Goal: Information Seeking & Learning: Find specific fact

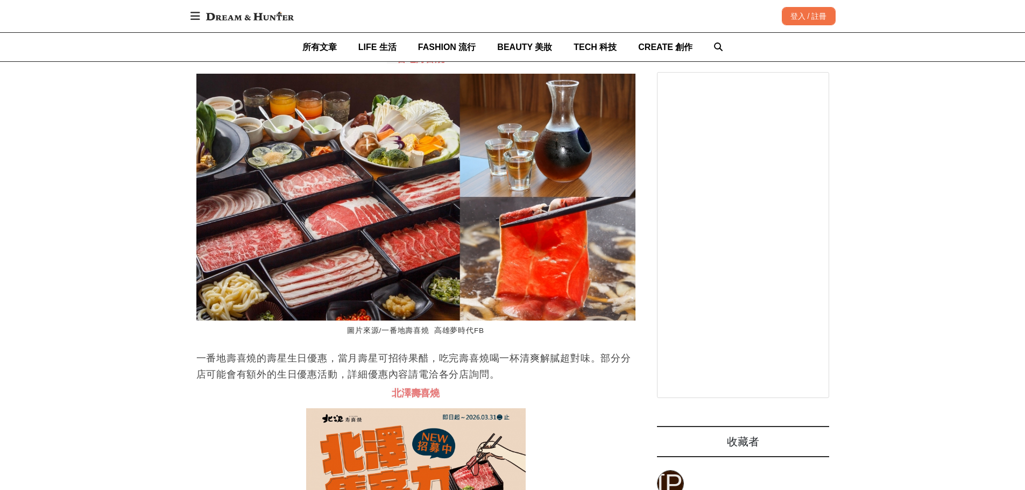
scroll to position [2368, 0]
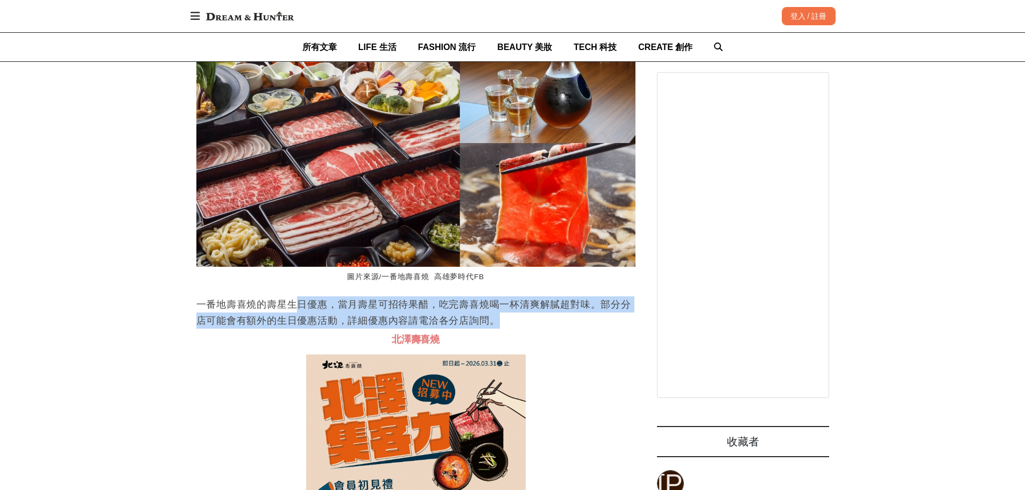
drag, startPoint x: 299, startPoint y: 339, endPoint x: 506, endPoint y: 357, distance: 208.5
click at [506, 329] on p "一番地壽喜燒的壽星生日優惠，當月壽星可招待果醋，吃完壽喜燒喝一杯清爽解膩超對味。部分分店可能會有額外的生日優惠活動，詳細優惠內容請電洽各分店詢問。" at bounding box center [415, 312] width 439 height 32
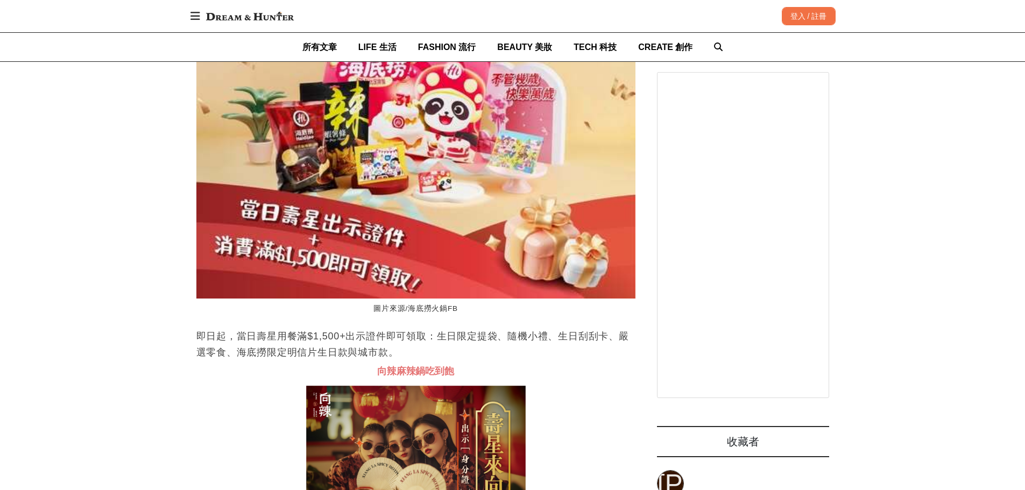
scroll to position [4950, 0]
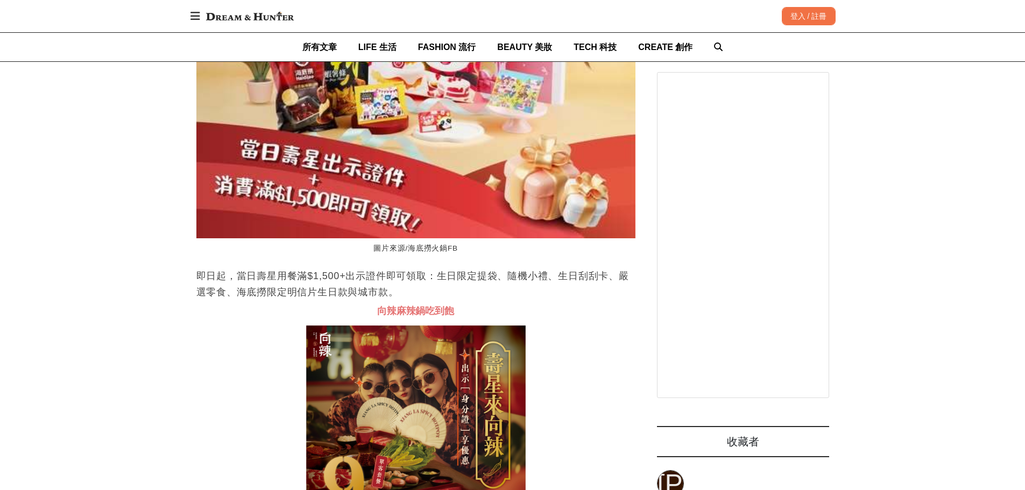
drag, startPoint x: 454, startPoint y: 316, endPoint x: 454, endPoint y: 324, distance: 8.1
click at [454, 300] on p "即日起，當日壽星用餐滿$1,500+出示證件即可領取：生日限定提袋、隨機小禮、生日刮刮卡、嚴選零食、海底撈限定明信片生日款與城市款。" at bounding box center [415, 284] width 439 height 32
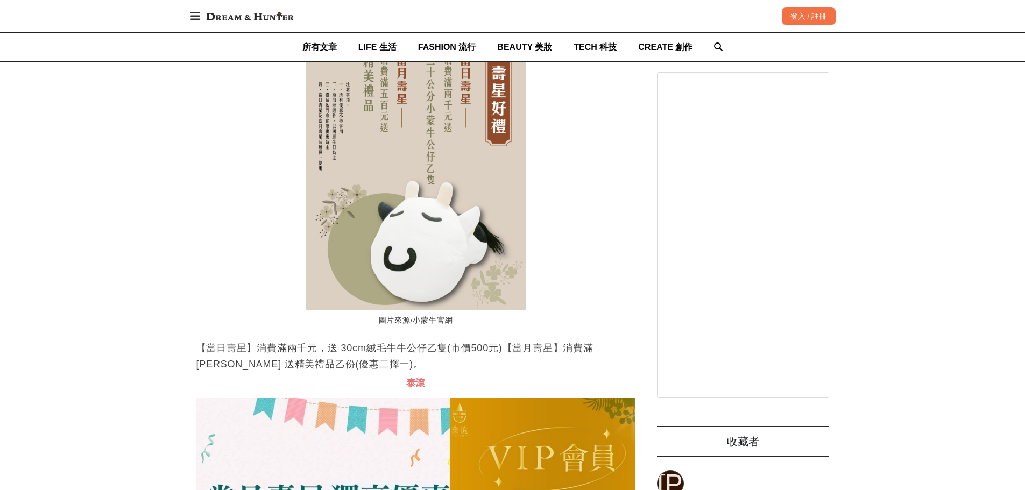
scroll to position [0, 439]
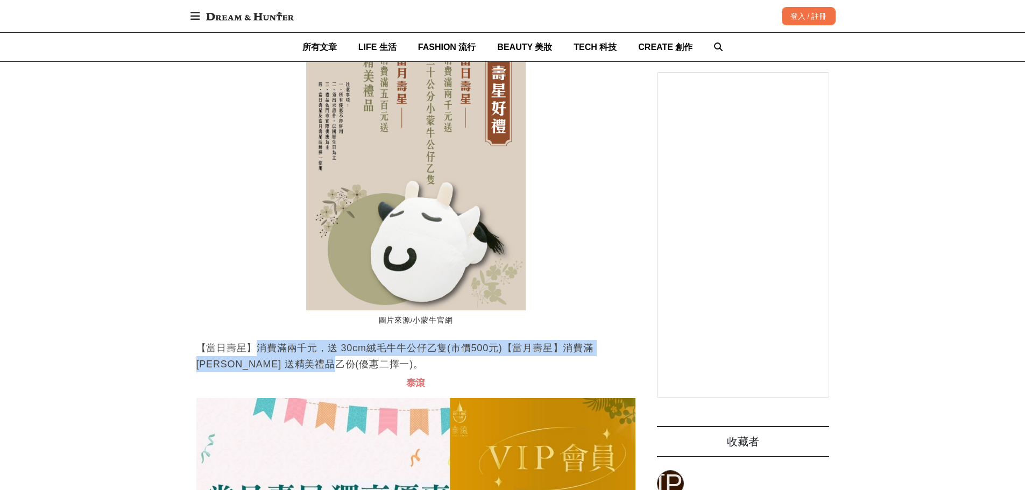
drag, startPoint x: 259, startPoint y: 393, endPoint x: 359, endPoint y: 398, distance: 100.2
click at [359, 372] on p "【當日壽星】消費滿兩千元，送 30cm絨毛牛牛公仔乙隻(市價500元)【當月壽星】消費滿 [PERSON_NAME] 送精美禮品乙份(優惠二擇一)。" at bounding box center [415, 356] width 439 height 32
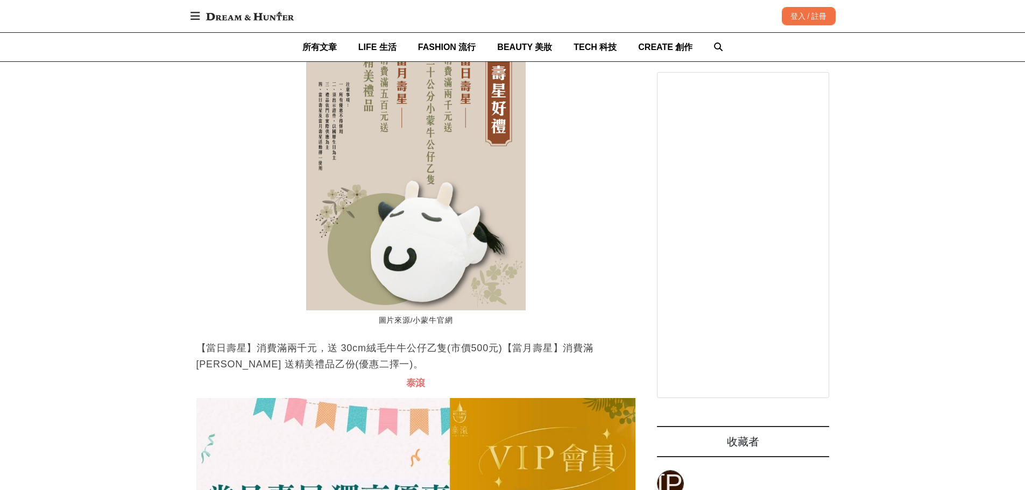
scroll to position [0, 0]
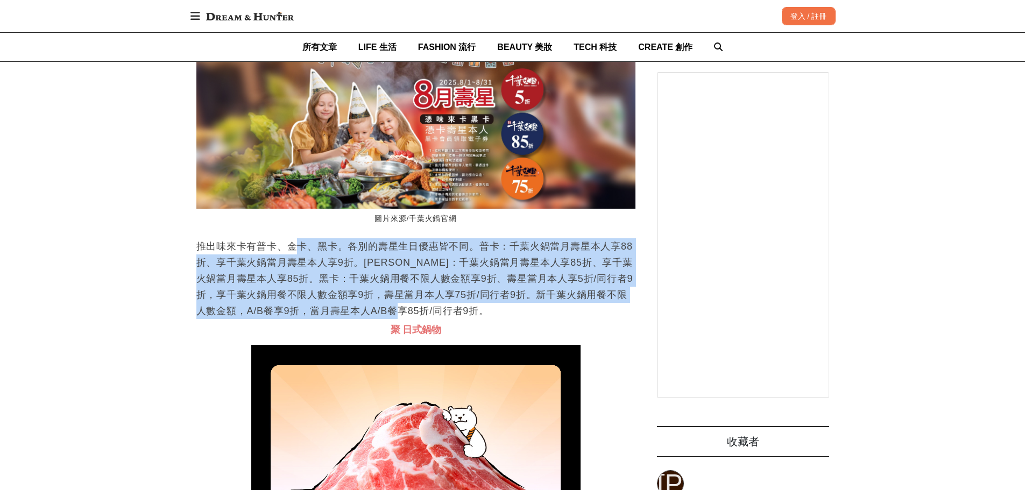
drag, startPoint x: 314, startPoint y: 284, endPoint x: 537, endPoint y: 347, distance: 231.6
click at [537, 319] on p "推出味來卡有普卡、金卡、黑卡。各別的壽星生日優惠皆不同。普卡：千葉火鍋當月壽星本人享88折、享千葉火鍋當月壽星本人享9折。[PERSON_NAME]：千葉火鍋…" at bounding box center [415, 278] width 439 height 81
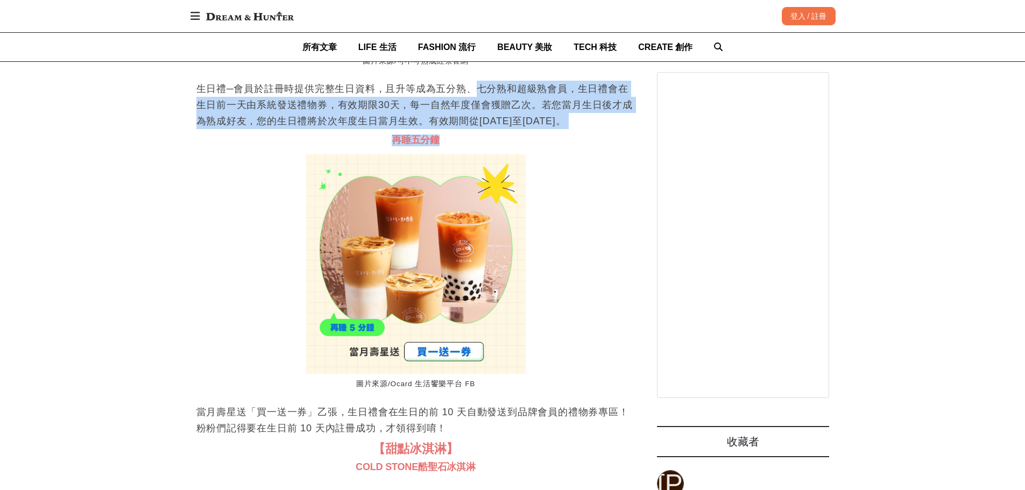
drag, startPoint x: 490, startPoint y: 131, endPoint x: 496, endPoint y: 161, distance: 31.2
click at [496, 146] on h3 "再睡五分鐘" at bounding box center [415, 141] width 439 height 12
